Goal: Information Seeking & Learning: Check status

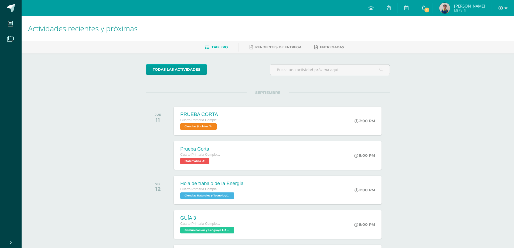
click at [423, 7] on icon at bounding box center [424, 7] width 4 height 5
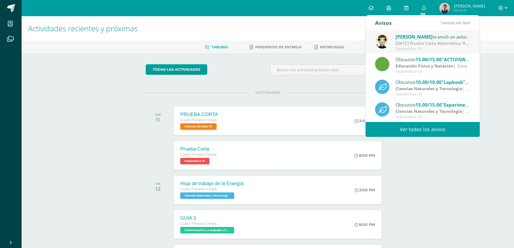
click at [423, 131] on link "Ver todos los avisos" at bounding box center [422, 129] width 114 height 15
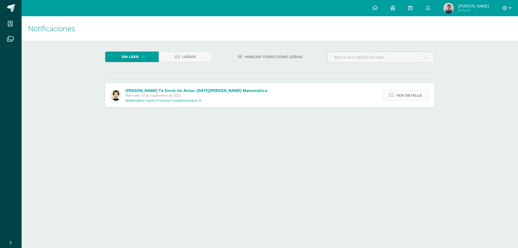
click at [410, 96] on span "Ver detalle" at bounding box center [409, 95] width 26 height 10
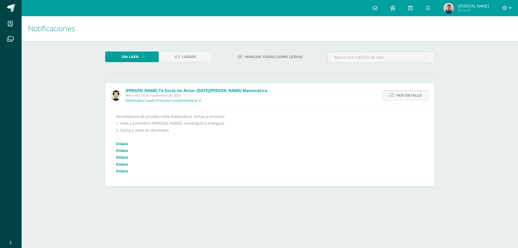
click at [410, 94] on span "Ver detalle" at bounding box center [409, 95] width 26 height 10
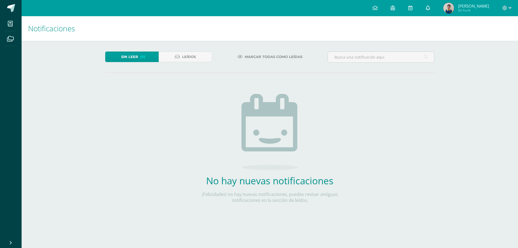
click at [428, 10] on icon at bounding box center [428, 7] width 4 height 5
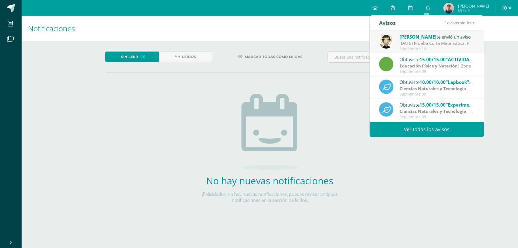
click at [445, 129] on link "Ver todos los avisos" at bounding box center [426, 129] width 114 height 15
